Goal: Task Accomplishment & Management: Use online tool/utility

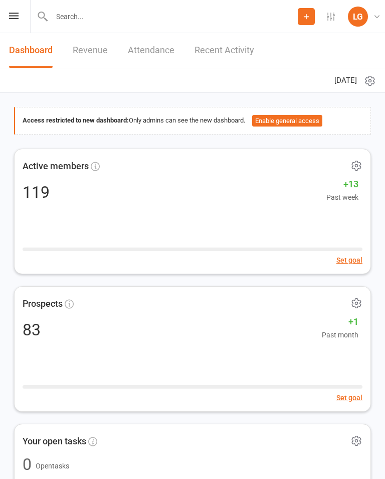
click at [2, 12] on div "Prospect Member Non-attending contact Class / event Appointment Task Membership…" at bounding box center [192, 16] width 385 height 33
click at [17, 15] on icon at bounding box center [14, 16] width 10 height 7
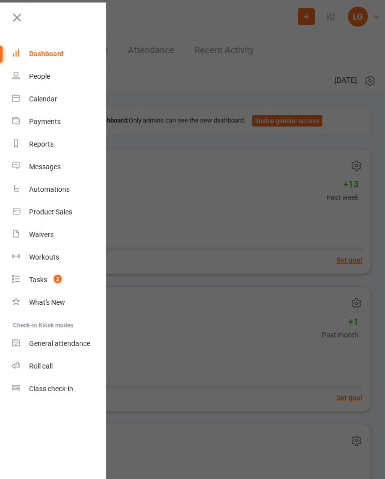
click at [48, 104] on link "Calendar" at bounding box center [59, 99] width 95 height 23
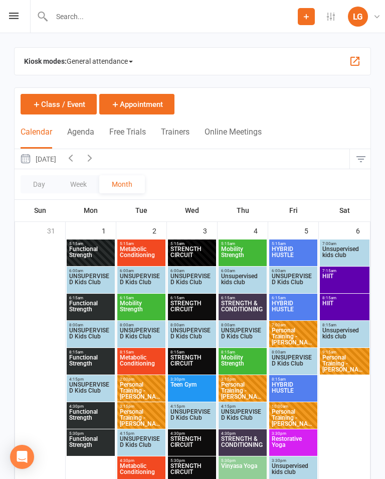
click at [293, 256] on span "HYBRID HUSTLE" at bounding box center [293, 255] width 44 height 18
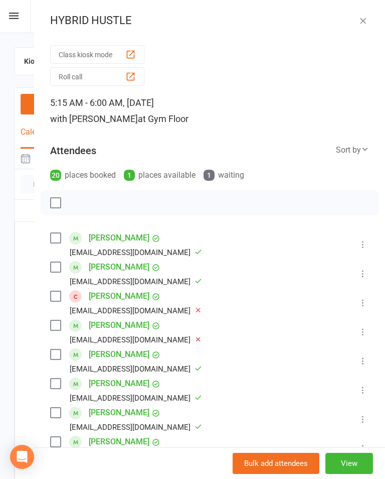
click at [118, 55] on button "Class kiosk mode" at bounding box center [97, 54] width 94 height 19
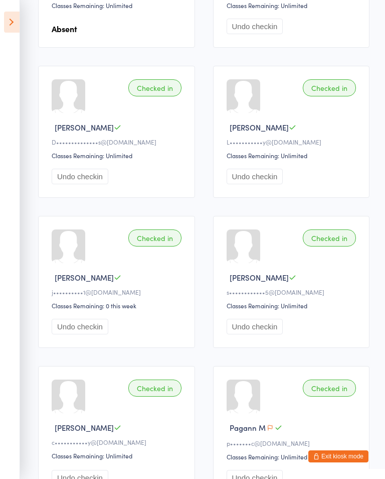
scroll to position [549, 0]
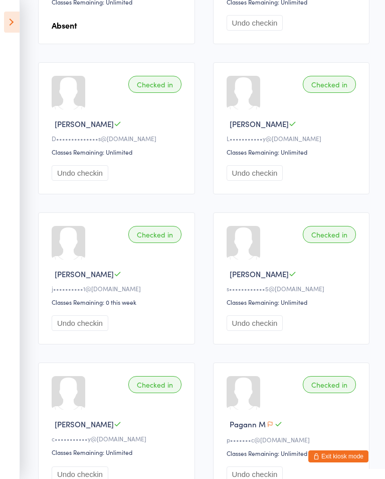
click at [351, 462] on button "Exit kiosk mode" at bounding box center [339, 456] width 60 height 12
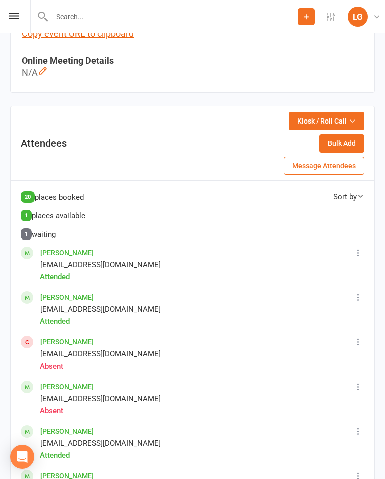
scroll to position [596, 0]
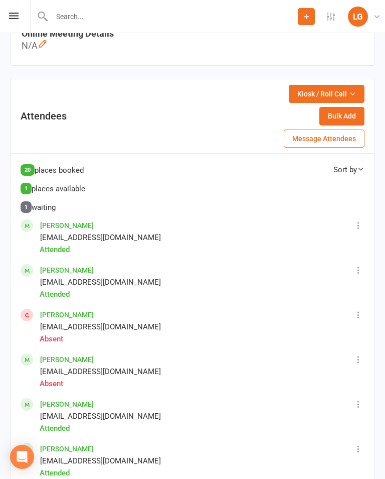
click at [319, 93] on span "Kiosk / Roll Call" at bounding box center [323, 93] width 50 height 11
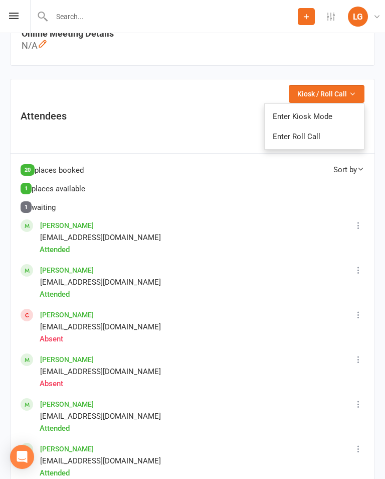
click at [328, 114] on link "Enter Kiosk Mode" at bounding box center [314, 116] width 99 height 20
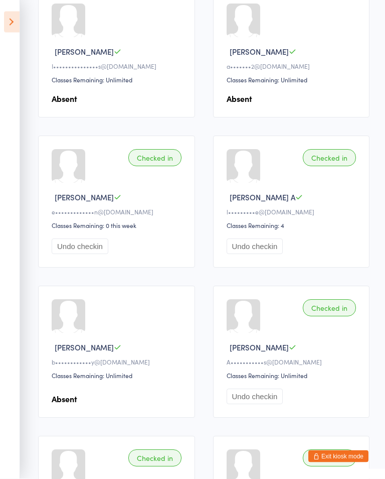
scroll to position [168, 0]
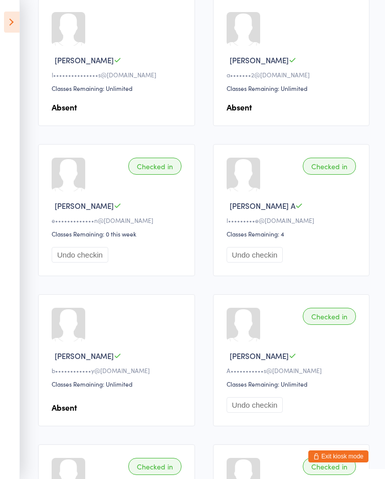
click at [337, 462] on button "Exit kiosk mode" at bounding box center [339, 456] width 60 height 12
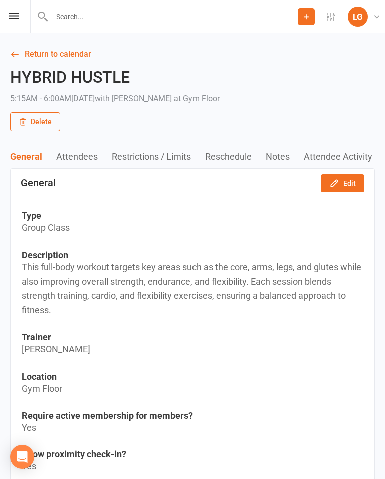
click at [30, 48] on link "Return to calendar" at bounding box center [192, 54] width 365 height 14
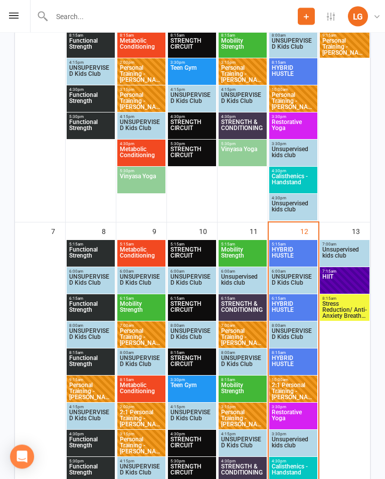
scroll to position [321, 0]
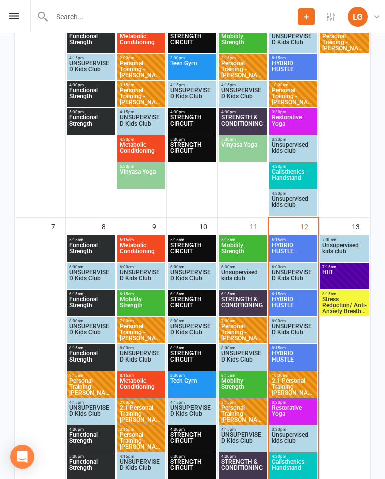
click at [292, 253] on span "HYBRID HUSTLE" at bounding box center [293, 251] width 44 height 18
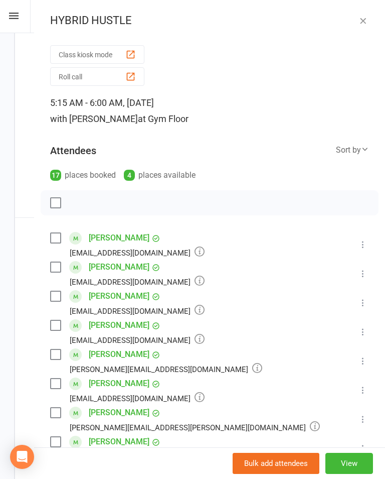
click at [88, 48] on button "Class kiosk mode" at bounding box center [97, 54] width 94 height 19
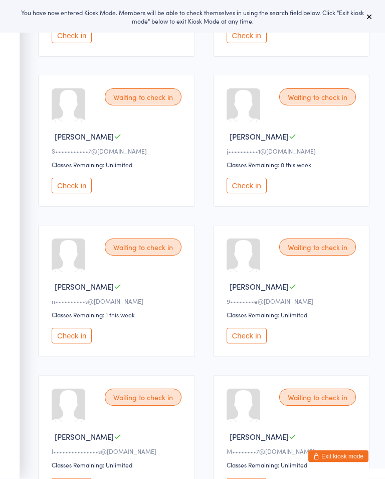
scroll to position [242, 0]
click at [249, 342] on button "Check in" at bounding box center [247, 335] width 40 height 16
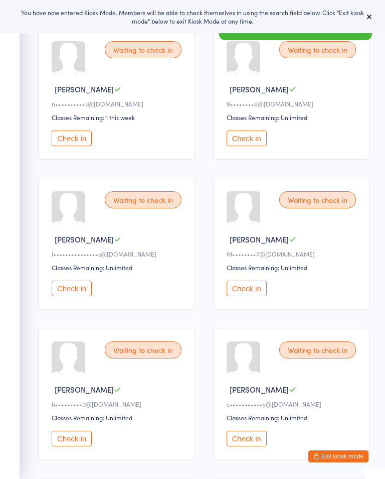
scroll to position [440, 0]
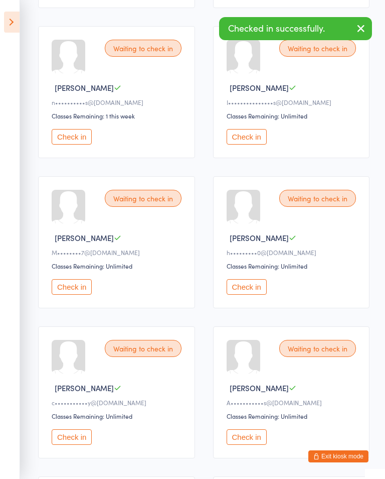
click at [73, 141] on button "Check in" at bounding box center [72, 137] width 40 height 16
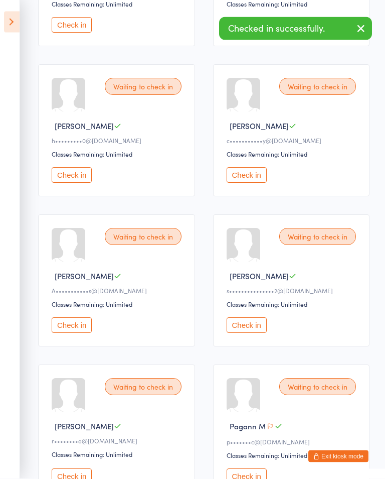
scroll to position [554, 0]
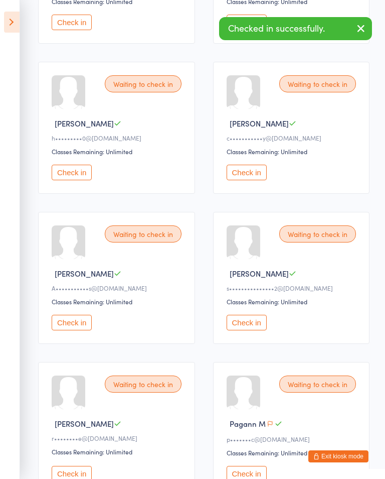
click at [247, 177] on button "Check in" at bounding box center [247, 173] width 40 height 16
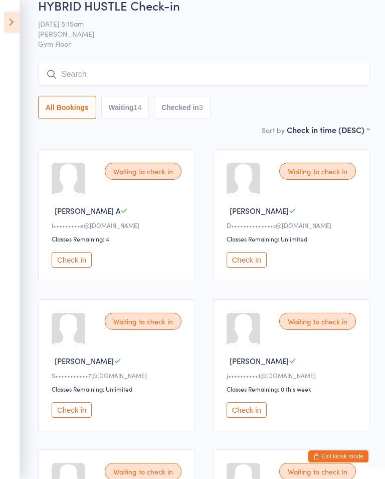
scroll to position [0, 0]
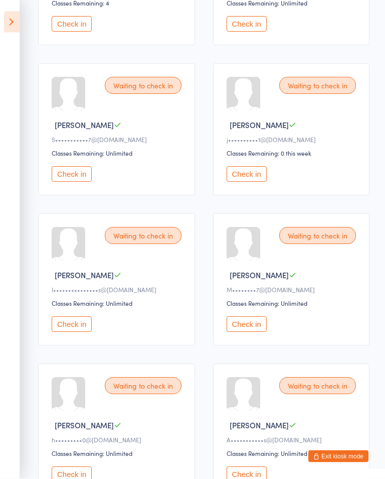
click at [243, 177] on button "Check in" at bounding box center [247, 175] width 40 height 16
click at [79, 332] on button "Check in" at bounding box center [72, 324] width 40 height 16
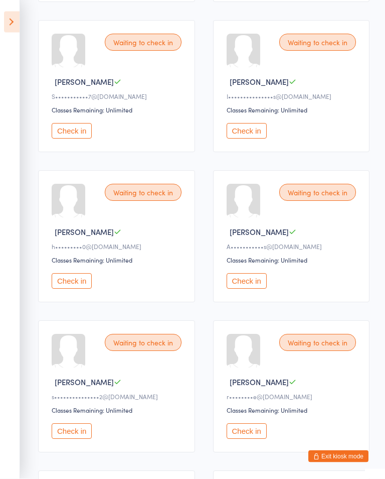
scroll to position [296, 0]
click at [245, 439] on button "Check in" at bounding box center [247, 432] width 40 height 16
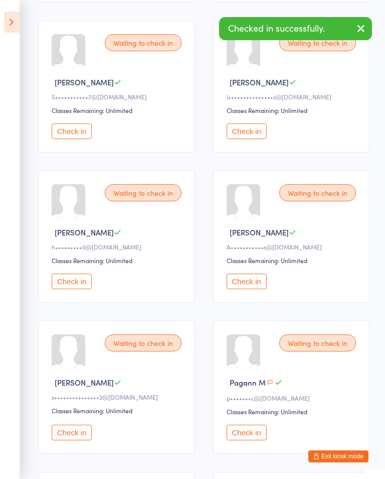
click at [251, 440] on button "Check in" at bounding box center [247, 433] width 40 height 16
click at [365, 34] on icon "button" at bounding box center [361, 28] width 12 height 13
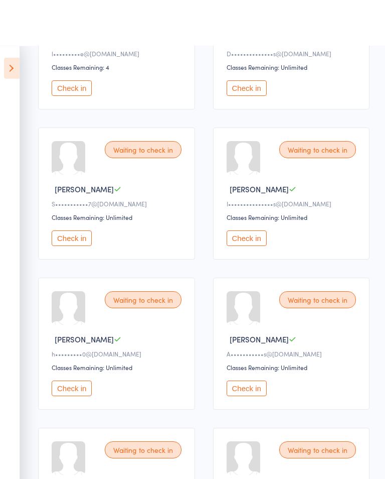
scroll to position [0, 0]
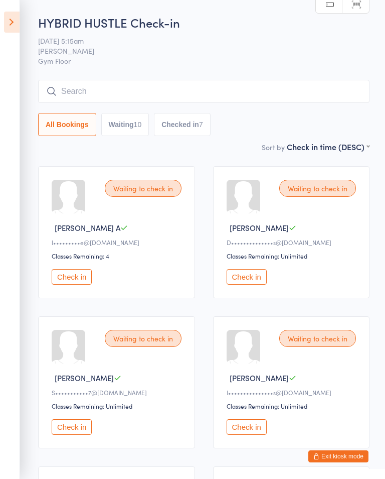
click at [305, 82] on input "search" at bounding box center [204, 91] width 332 height 23
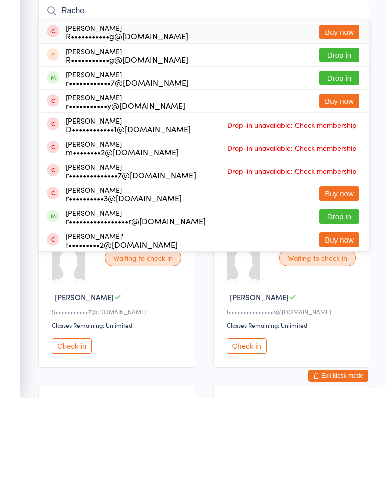
type input "Rache"
click at [353, 290] on button "Drop in" at bounding box center [340, 297] width 40 height 15
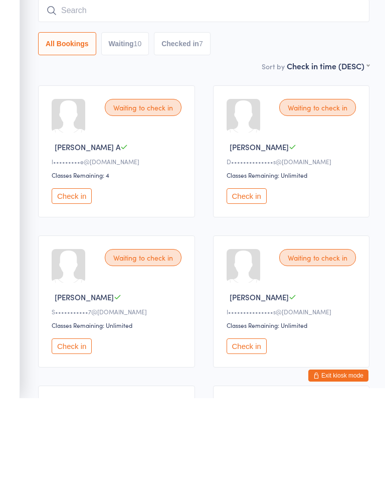
scroll to position [81, 0]
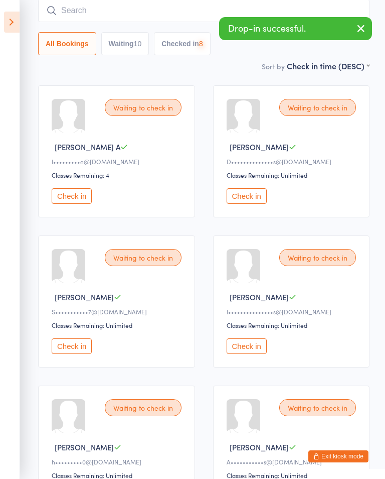
click at [187, 14] on input "search" at bounding box center [204, 10] width 332 height 23
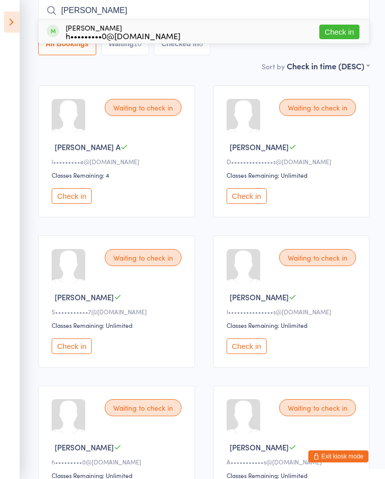
type input "[PERSON_NAME]"
click at [352, 32] on button "Check in" at bounding box center [340, 32] width 40 height 15
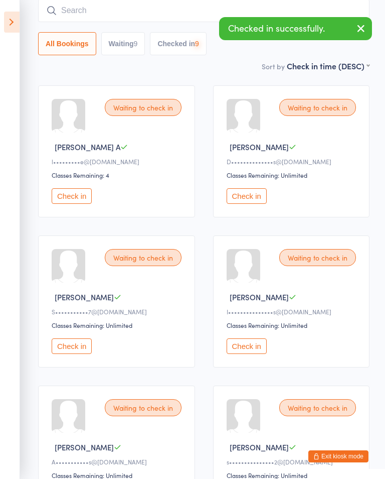
click at [359, 30] on icon "button" at bounding box center [361, 28] width 12 height 13
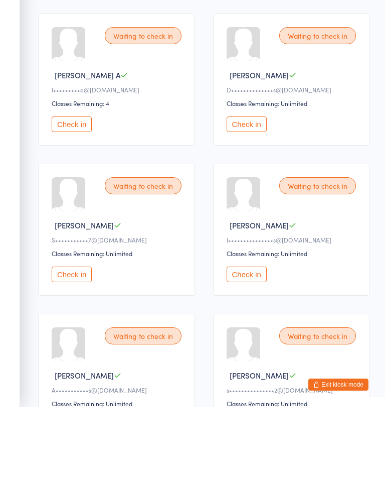
scroll to position [167, 0]
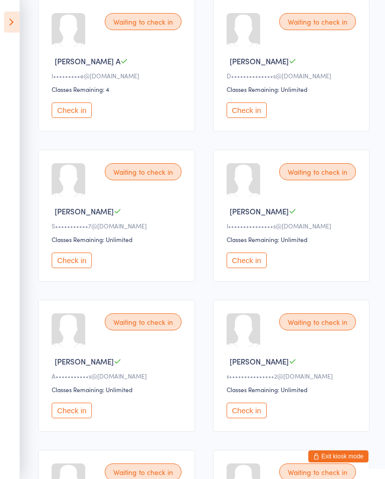
click at [78, 416] on button "Check in" at bounding box center [72, 410] width 40 height 16
click at [68, 418] on button "Check in" at bounding box center [72, 410] width 40 height 16
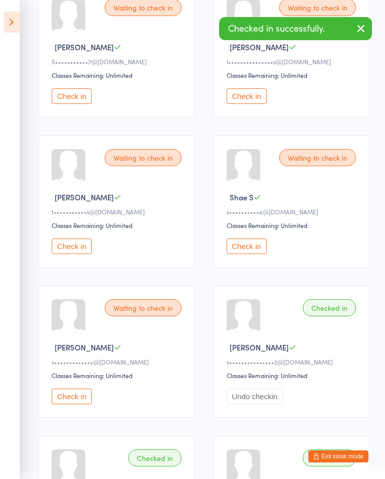
scroll to position [376, 0]
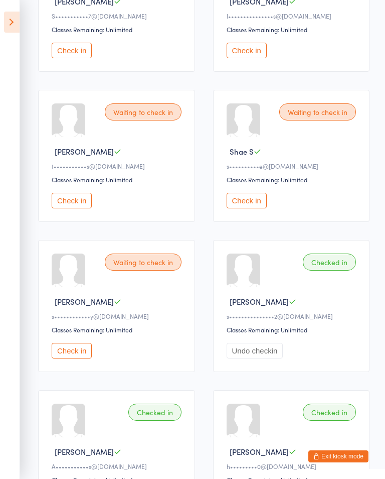
click at [83, 358] on button "Check in" at bounding box center [72, 351] width 40 height 16
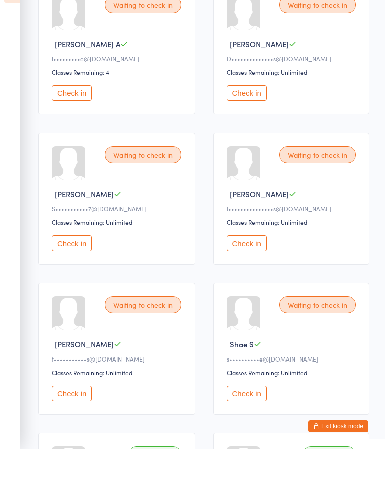
scroll to position [200, 0]
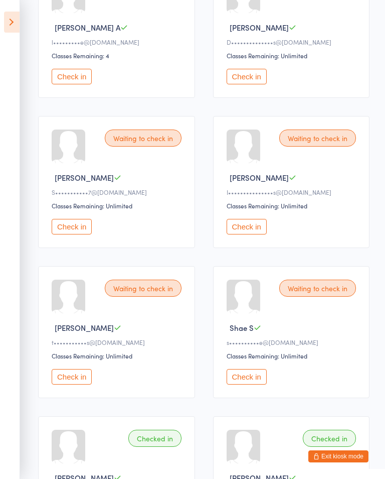
click at [254, 381] on button "Check in" at bounding box center [247, 377] width 40 height 16
